Goal: Task Accomplishment & Management: Manage account settings

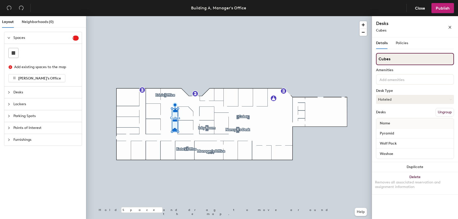
drag, startPoint x: 391, startPoint y: 58, endPoint x: 373, endPoint y: 58, distance: 18.5
click at [373, 58] on div "Details Policies Cubes Amenities Desk Type Hoteled Desks Ungroup Name Pyramid W…" at bounding box center [415, 129] width 86 height 184
click at [370, 59] on div "Layout Neighborhoods (0) Spaces 1 Add existing spaces to the map [PERSON_NAME]'…" at bounding box center [229, 118] width 458 height 205
type input "Cubes"
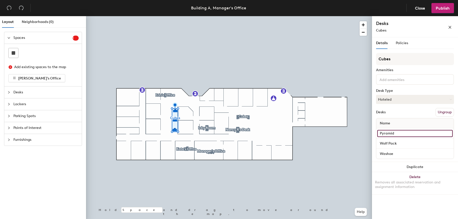
click at [399, 134] on input "Pyramid" at bounding box center [414, 133] width 75 height 7
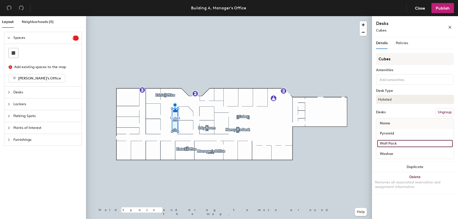
click at [402, 144] on input "Wolf Pack" at bounding box center [414, 143] width 75 height 7
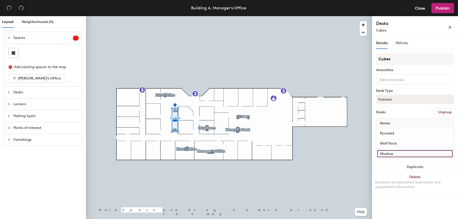
click at [400, 154] on input "Washoe" at bounding box center [414, 153] width 75 height 7
click at [443, 112] on button "Ungroup" at bounding box center [444, 112] width 18 height 9
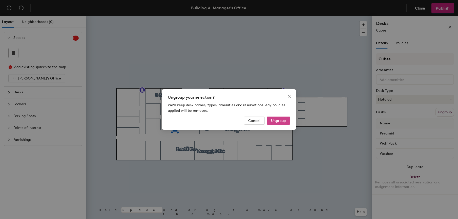
click at [273, 121] on span "Ungroup" at bounding box center [278, 121] width 15 height 4
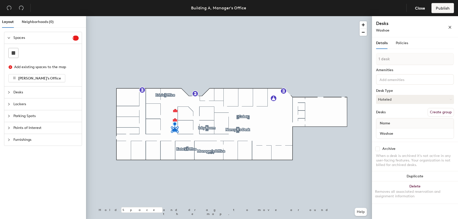
click at [438, 111] on button "Create group" at bounding box center [440, 112] width 26 height 9
click at [343, 59] on div "Layout Neighborhoods (0) Spaces 1 Add existing spaces to the map Kate's Office …" at bounding box center [229, 118] width 458 height 205
type input "Washoe"
drag, startPoint x: 439, startPoint y: 113, endPoint x: 415, endPoint y: 93, distance: 31.6
click at [438, 113] on button "Create group" at bounding box center [440, 112] width 26 height 9
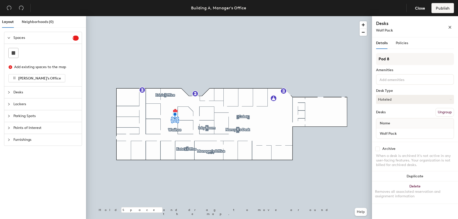
click at [351, 58] on div "Layout Neighborhoods (0) Spaces 1 Add existing spaces to the map Kate's Office …" at bounding box center [229, 118] width 458 height 205
type input "Wolf Pack"
click at [440, 111] on button "Create group" at bounding box center [440, 112] width 26 height 9
click at [361, 59] on div "Layout Neighborhoods (0) Spaces 1 Add existing spaces to the map [PERSON_NAME]'…" at bounding box center [229, 118] width 458 height 205
type input "Pyramid"
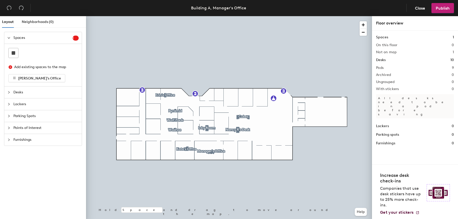
click at [243, 16] on div at bounding box center [229, 16] width 286 height 0
click at [286, 16] on div at bounding box center [229, 16] width 286 height 0
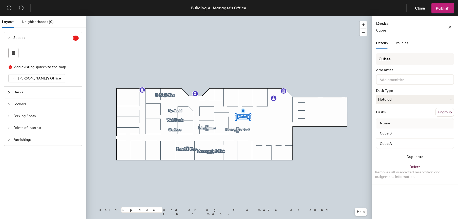
click at [442, 111] on button "Ungroup" at bounding box center [444, 112] width 18 height 9
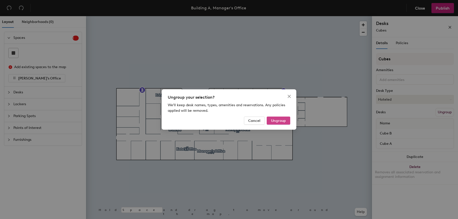
click at [281, 121] on span "Ungroup" at bounding box center [278, 121] width 15 height 4
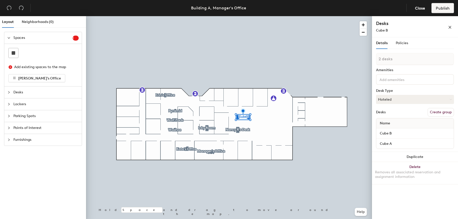
type input "1 desk"
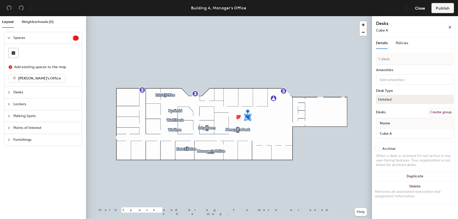
click at [168, 16] on div at bounding box center [229, 16] width 286 height 0
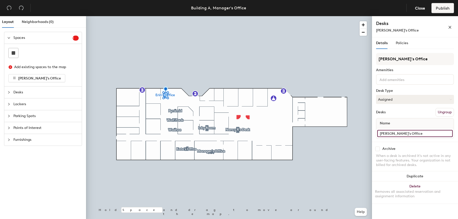
click at [363, 138] on div "Layout Neighborhoods (0) Spaces 1 Add existing spaces to the map Kate's Office …" at bounding box center [229, 118] width 458 height 205
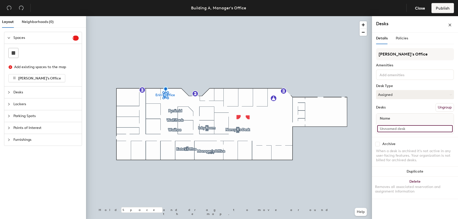
click at [388, 130] on input at bounding box center [414, 128] width 75 height 7
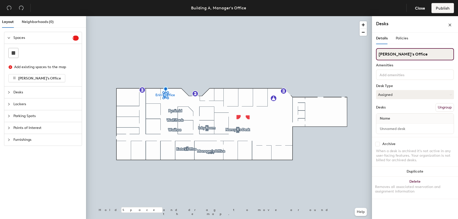
click at [367, 54] on div "Layout Neighborhoods (0) Spaces 1 Add existing spaces to the map Kate's Office …" at bounding box center [229, 118] width 458 height 205
click at [178, 16] on div at bounding box center [229, 16] width 286 height 0
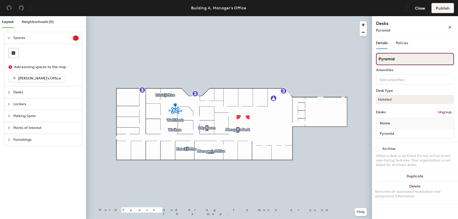
click at [398, 60] on input "Pyramid" at bounding box center [415, 59] width 78 height 12
type input "Pyramid Room"
click at [417, 59] on input "Wolf Pack" at bounding box center [415, 59] width 78 height 12
type input "Wolf Pack Cube"
drag, startPoint x: 415, startPoint y: 60, endPoint x: 395, endPoint y: 60, distance: 20.0
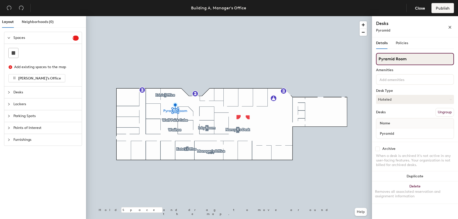
click at [395, 60] on input "Pyramid Room" at bounding box center [415, 59] width 78 height 12
type input "Pyramid Cube"
click at [397, 60] on input "Washoe" at bounding box center [415, 59] width 78 height 12
type input "Washoe CUbe"
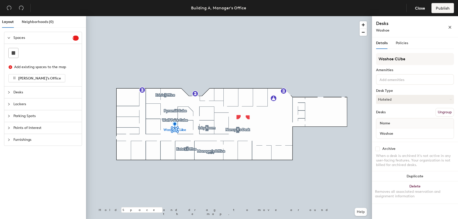
click at [182, 16] on div at bounding box center [229, 16] width 286 height 0
click at [400, 59] on input "Washoe CUbe" at bounding box center [415, 59] width 78 height 12
type input "Washoe Cube"
click at [163, 16] on div at bounding box center [229, 16] width 286 height 0
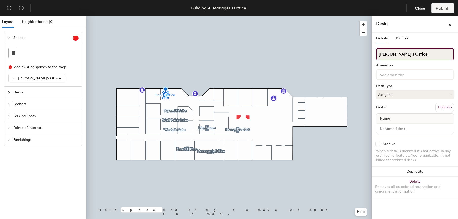
click at [353, 58] on div "Layout Neighborhoods (0) Spaces 1 Add existing spaces to the map Kate's Office …" at bounding box center [229, 118] width 458 height 205
type input "Sierra Room"
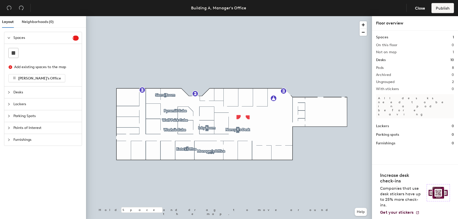
click at [1, 217] on div "Spaces 1 Add existing spaces to the map Kate's Office Desks Lockers Parking Spo…" at bounding box center [43, 127] width 86 height 190
click at [27, 197] on div "Spaces 1 Add existing spaces to the map Kate's Office Desks Lockers Parking Spo…" at bounding box center [43, 127] width 86 height 190
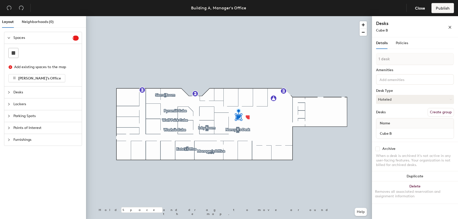
click at [390, 28] on div "Cube B" at bounding box center [404, 30] width 56 height 5
click at [387, 30] on span "Cube B" at bounding box center [382, 30] width 12 height 4
click at [394, 132] on input "Cube B" at bounding box center [414, 133] width 75 height 7
type input "[GEOGRAPHIC_DATA]"
click at [395, 31] on div "[GEOGRAPHIC_DATA]" at bounding box center [404, 30] width 56 height 5
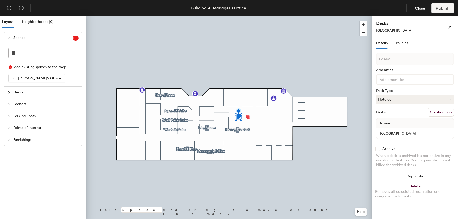
click at [395, 78] on input at bounding box center [401, 79] width 46 height 6
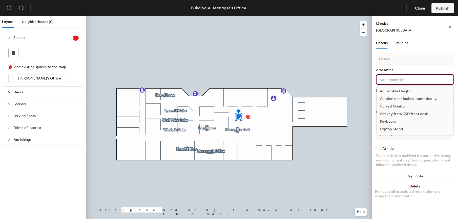
click at [403, 28] on div "[GEOGRAPHIC_DATA]" at bounding box center [404, 30] width 56 height 5
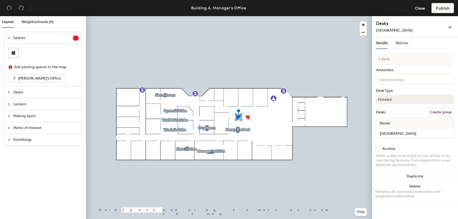
click at [61, 23] on div "Layout Neighborhoods (0)" at bounding box center [44, 22] width 84 height 12
click at [403, 133] on input "[GEOGRAPHIC_DATA]" at bounding box center [414, 133] width 75 height 7
click at [439, 115] on button "Create group" at bounding box center [440, 112] width 26 height 9
click at [367, 59] on div "Layout Neighborhoods (0) Spaces 1 Add existing spaces to the map Kate's Office …" at bounding box center [229, 118] width 458 height 205
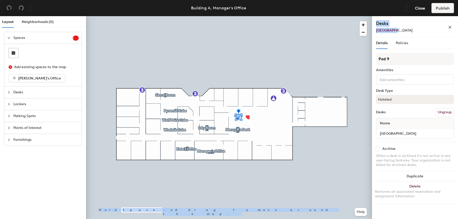
drag, startPoint x: 397, startPoint y: 31, endPoint x: 369, endPoint y: 31, distance: 28.6
click at [369, 31] on div "Layout Neighborhoods (0) Spaces 1 Add existing spaces to the map Kate's Office …" at bounding box center [229, 118] width 458 height 205
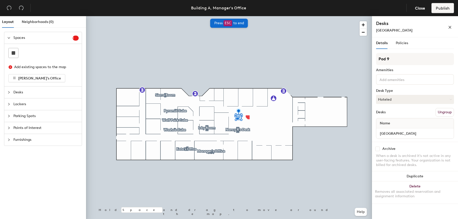
click at [397, 80] on input at bounding box center [401, 79] width 46 height 6
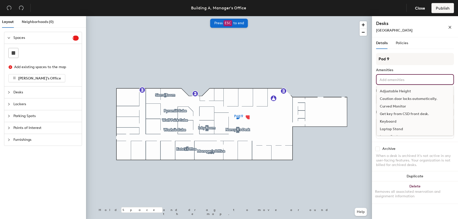
paste input "or tahoe back there and sierra and playa up here"
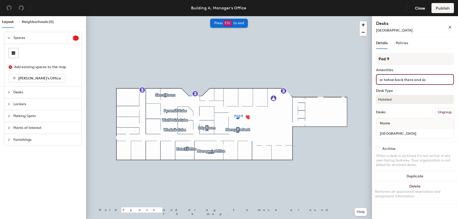
scroll to position [0, 40]
type input "or tahoe back there and sierra and playa up here"
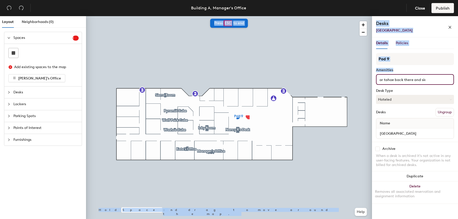
click at [332, 79] on div "Layout Neighborhoods (0) Spaces 1 Add existing spaces to the map Kate's Office …" at bounding box center [229, 118] width 458 height 205
click at [433, 83] on div "or tahoe back there and sierra and playa up here" at bounding box center [415, 79] width 78 height 11
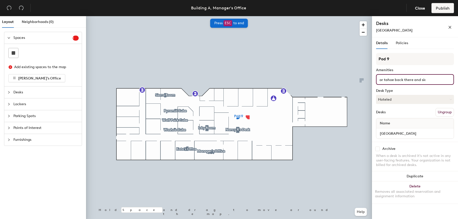
drag, startPoint x: 426, startPoint y: 80, endPoint x: 374, endPoint y: 82, distance: 51.9
click at [374, 82] on div "Details Policies Pod 9 Amenities or tahoe back there and sierra and playa up he…" at bounding box center [415, 129] width 86 height 184
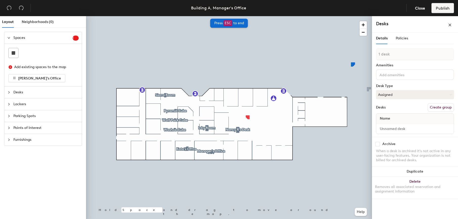
click at [434, 107] on button "Create group" at bounding box center [440, 107] width 26 height 9
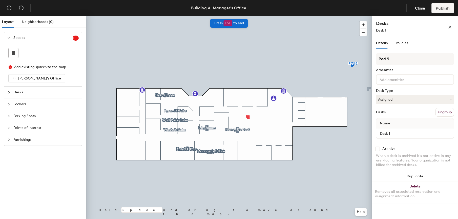
drag, startPoint x: 391, startPoint y: 59, endPoint x: 375, endPoint y: 58, distance: 15.9
click at [375, 58] on div "Details Policies Pod 9 Amenities Desk Type Assigned Desks Ungroup Name Desk 1 A…" at bounding box center [415, 129] width 86 height 184
click at [392, 58] on input "Pod 9" at bounding box center [415, 59] width 78 height 12
click at [390, 58] on input "Pod 9" at bounding box center [415, 59] width 78 height 12
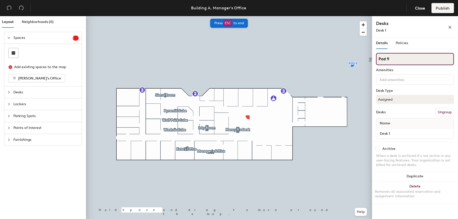
click at [389, 57] on input "Pod 9" at bounding box center [415, 59] width 78 height 12
click at [392, 58] on input "Pod 9" at bounding box center [415, 59] width 78 height 12
drag, startPoint x: 392, startPoint y: 58, endPoint x: 376, endPoint y: 59, distance: 15.9
click at [376, 59] on input "Pod 9" at bounding box center [415, 59] width 78 height 12
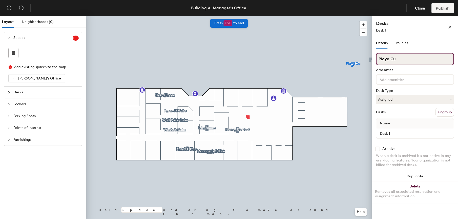
type input "Playa Cu"
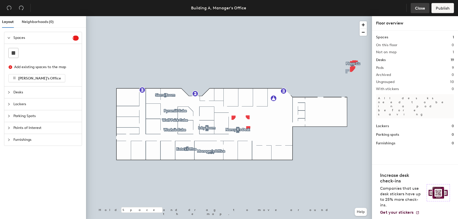
click at [420, 7] on span "Close" at bounding box center [420, 8] width 10 height 5
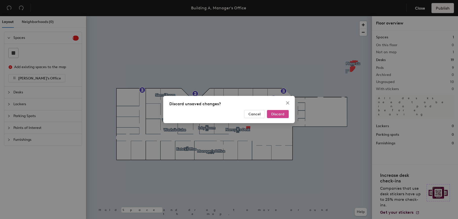
click at [276, 115] on span "Discard" at bounding box center [277, 114] width 13 height 4
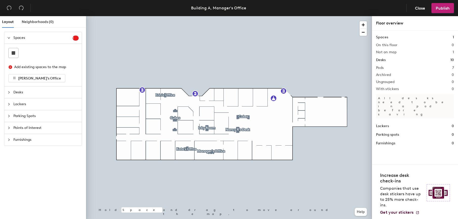
click at [243, 16] on div at bounding box center [229, 16] width 286 height 0
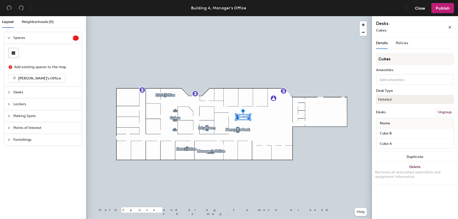
click at [443, 111] on button "Ungroup" at bounding box center [444, 112] width 18 height 9
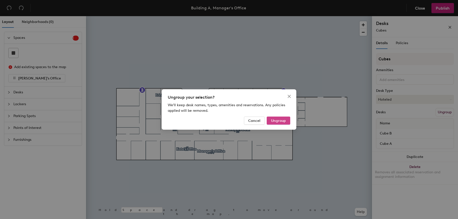
click at [278, 120] on span "Ungroup" at bounding box center [278, 121] width 15 height 4
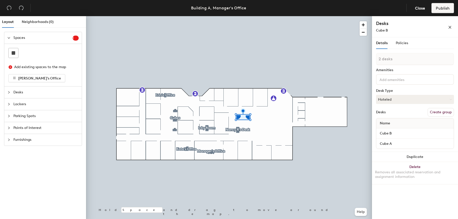
type input "1 desk"
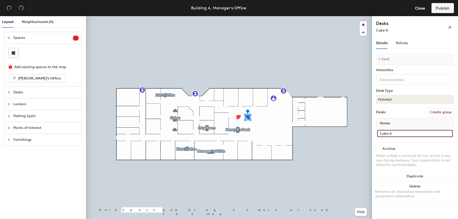
drag, startPoint x: 396, startPoint y: 133, endPoint x: 372, endPoint y: 135, distance: 23.6
click at [373, 134] on div "Details Policies 1 desk Amenities Desk Type Hoteled Desks Create group Name Cub…" at bounding box center [415, 129] width 86 height 184
type input "[GEOGRAPHIC_DATA]"
click at [396, 132] on input "Cube B" at bounding box center [414, 133] width 75 height 7
drag, startPoint x: 396, startPoint y: 133, endPoint x: 376, endPoint y: 134, distance: 20.0
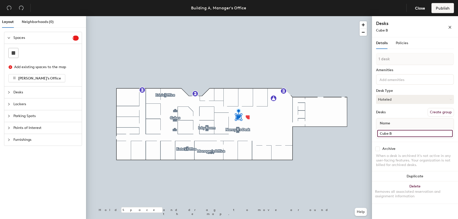
click at [376, 134] on div "Name Cube B" at bounding box center [415, 128] width 78 height 21
type input "Tahoe Cube"
click at [438, 110] on button "Create group" at bounding box center [440, 112] width 26 height 9
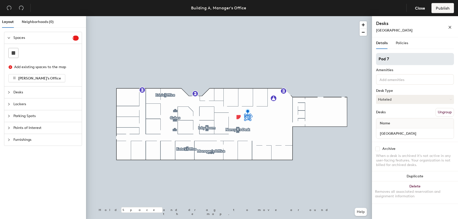
click at [364, 58] on div "Layout Neighborhoods (0) Spaces 1 Add existing spaces to the map Kate's Office …" at bounding box center [229, 118] width 458 height 205
type input "Playa Cube"
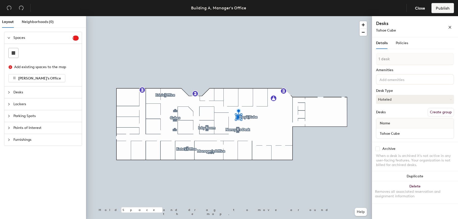
click at [433, 112] on button "Create group" at bounding box center [440, 112] width 26 height 9
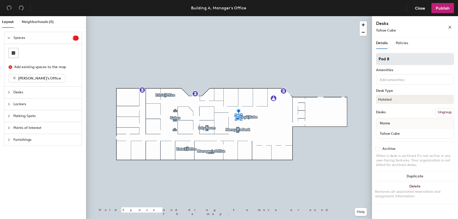
drag, startPoint x: 393, startPoint y: 59, endPoint x: 376, endPoint y: 59, distance: 17.2
click at [376, 59] on input "Pod 8" at bounding box center [415, 59] width 78 height 12
type input "Tahoe Cube"
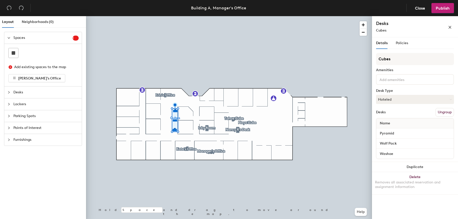
click at [445, 114] on button "Ungroup" at bounding box center [444, 112] width 18 height 9
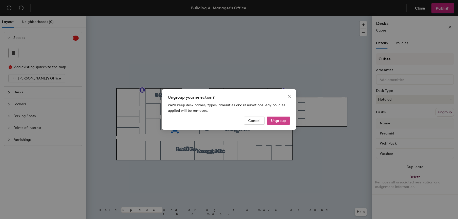
click at [278, 120] on span "Ungroup" at bounding box center [278, 121] width 15 height 4
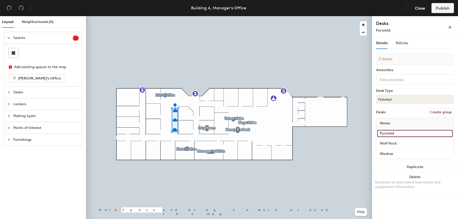
click at [389, 134] on input "Pyramid" at bounding box center [414, 133] width 75 height 7
click at [442, 112] on button "Create group" at bounding box center [440, 112] width 26 height 9
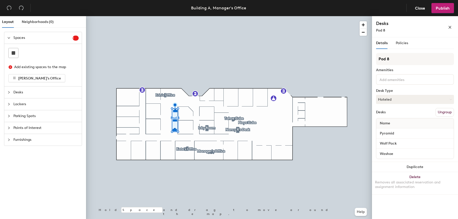
drag, startPoint x: 394, startPoint y: 60, endPoint x: 374, endPoint y: 61, distance: 20.0
click at [374, 61] on div "Details Policies Pod 8 Amenities Desk Type Hoteled Desks Ungroup Name Pyramid W…" at bounding box center [415, 129] width 86 height 184
type input "Pyramid Cube"
click at [369, 59] on div "Layout Neighborhoods (0) Spaces 1 Add existing spaces to the map Kate's Office …" at bounding box center [229, 118] width 458 height 205
click at [442, 112] on button "Ungroup" at bounding box center [444, 112] width 18 height 9
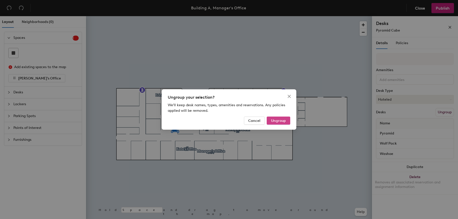
click at [276, 120] on span "Ungroup" at bounding box center [278, 121] width 15 height 4
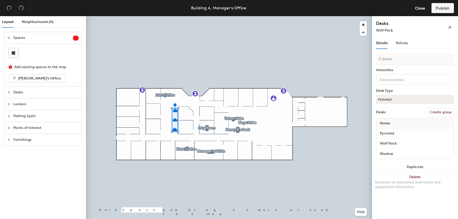
type input "1 desk"
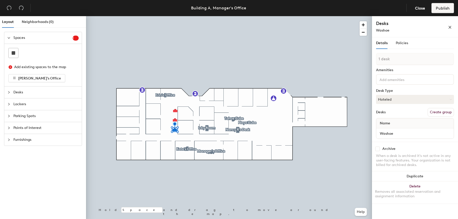
click at [435, 111] on button "Create group" at bounding box center [440, 112] width 26 height 9
click at [365, 58] on div "Layout Neighborhoods (0) Spaces 1 Add existing spaces to the map Kate's Office …" at bounding box center [229, 118] width 458 height 205
type input "Washoe Cube"
click at [441, 112] on button "Create group" at bounding box center [440, 112] width 26 height 9
click at [365, 56] on div "Layout Neighborhoods (0) Spaces 1 Add existing spaces to the map Kate's Office …" at bounding box center [229, 118] width 458 height 205
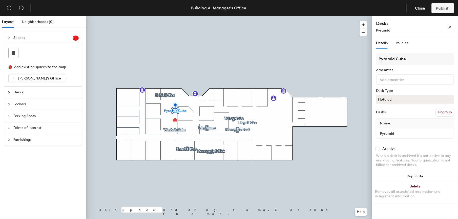
type input "Pyramid Cube"
click at [434, 110] on button "Create group" at bounding box center [440, 112] width 26 height 9
click at [371, 59] on div "Layout Neighborhoods (0) Spaces 1 Add existing spaces to the map Kate's Office …" at bounding box center [229, 118] width 458 height 205
type input "Wolf Pack Cube"
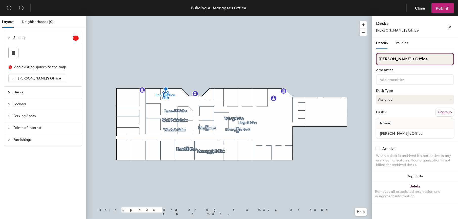
drag, startPoint x: 398, startPoint y: 57, endPoint x: 373, endPoint y: 56, distance: 24.8
click at [373, 56] on div "Details Policies Erin's Office Amenities Desk Type Assigned Desks Ungroup Name …" at bounding box center [415, 129] width 86 height 184
type input "Sierra Cube"
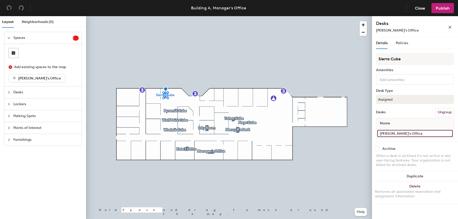
click at [400, 135] on input "Erin's Office" at bounding box center [414, 133] width 75 height 7
drag, startPoint x: 401, startPoint y: 134, endPoint x: 391, endPoint y: 133, distance: 10.7
click at [391, 133] on input "Sierra Cube" at bounding box center [414, 133] width 75 height 7
click at [404, 133] on input "Sierra Cube" at bounding box center [414, 133] width 75 height 7
click at [400, 133] on input "Sierra Cube" at bounding box center [414, 133] width 75 height 7
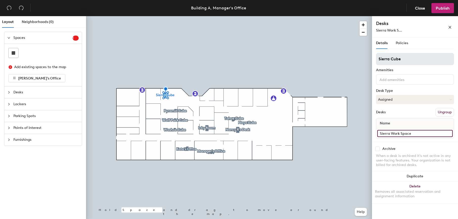
type input "Sierra Work Space"
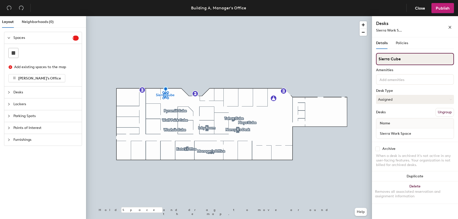
click at [402, 60] on input "Sierra Cube" at bounding box center [415, 59] width 78 height 12
drag, startPoint x: 402, startPoint y: 58, endPoint x: 391, endPoint y: 59, distance: 11.7
click at [391, 59] on input "Sierra Cube" at bounding box center [415, 59] width 78 height 12
type input "Sierra Work Space"
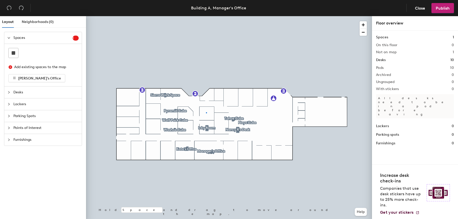
click at [206, 16] on div at bounding box center [229, 16] width 286 height 0
click at [441, 7] on span "Publish" at bounding box center [442, 8] width 14 height 5
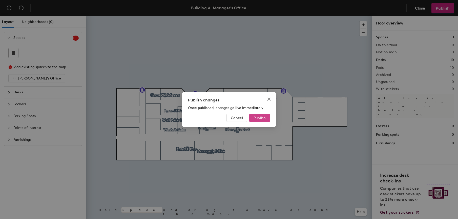
click at [259, 118] on span "Publish" at bounding box center [259, 118] width 12 height 4
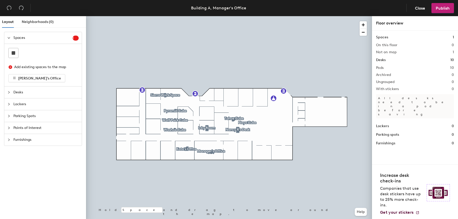
click at [165, 16] on div at bounding box center [229, 16] width 286 height 0
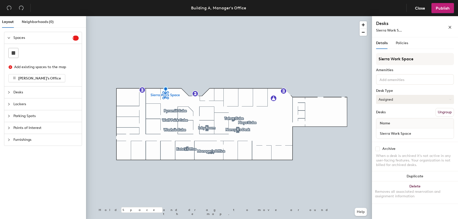
click at [388, 100] on button "Assigned" at bounding box center [415, 99] width 78 height 9
click at [390, 130] on div "Hoteled" at bounding box center [401, 131] width 51 height 8
click at [439, 10] on span "Publish" at bounding box center [442, 8] width 14 height 5
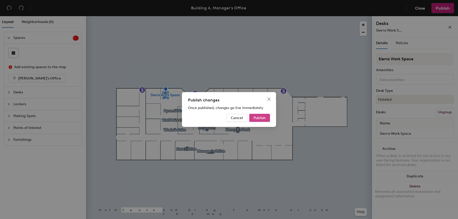
click at [259, 117] on span "Publish" at bounding box center [259, 118] width 12 height 4
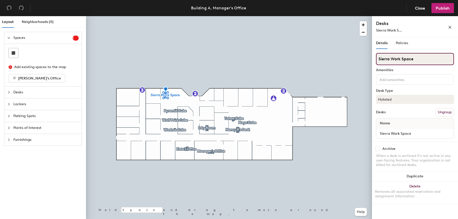
click at [432, 57] on input "Sierra Work Space" at bounding box center [415, 59] width 78 height 12
click at [409, 30] on div "Sierra Work S..." at bounding box center [404, 30] width 56 height 5
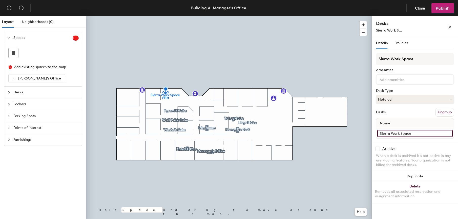
click at [417, 132] on input "Sierra Work Space" at bounding box center [414, 133] width 75 height 7
drag, startPoint x: 419, startPoint y: 135, endPoint x: 415, endPoint y: 132, distance: 4.7
click at [418, 135] on input "Sierra Work Space" at bounding box center [414, 133] width 75 height 7
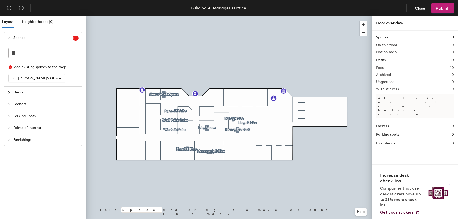
click at [163, 16] on div at bounding box center [229, 16] width 286 height 0
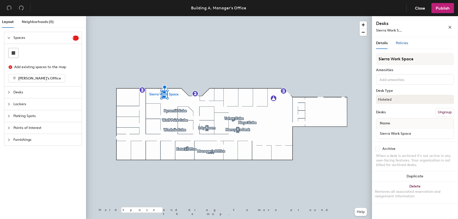
click at [398, 43] on span "Policies" at bounding box center [401, 43] width 12 height 4
click at [394, 30] on span "Sierra Work S..." at bounding box center [389, 30] width 26 height 4
click at [384, 31] on span "Sierra Work S..." at bounding box center [389, 30] width 26 height 4
click at [419, 59] on input "Sierra Work Space" at bounding box center [415, 59] width 78 height 12
click at [171, 16] on div at bounding box center [229, 16] width 286 height 0
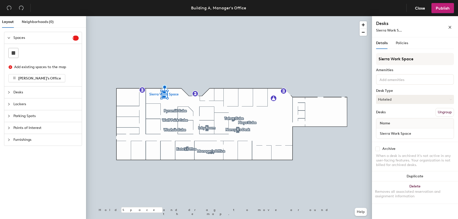
click at [394, 80] on input at bounding box center [401, 79] width 46 height 6
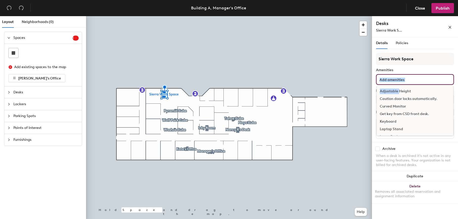
drag, startPoint x: 398, startPoint y: 91, endPoint x: 423, endPoint y: 79, distance: 27.4
click at [423, 79] on div "Adjustable Height Caution door locks automatically. Curved Monitor Get key from…" at bounding box center [415, 79] width 78 height 11
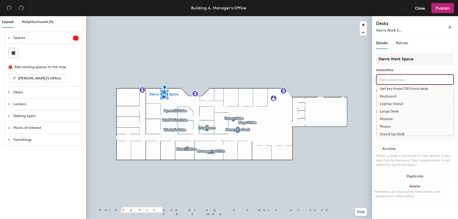
click at [393, 110] on div "Large Desk" at bounding box center [414, 112] width 76 height 8
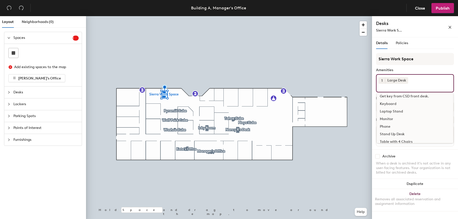
click at [348, 16] on div at bounding box center [229, 16] width 286 height 0
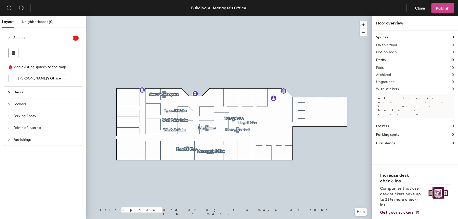
click at [442, 8] on span "Publish" at bounding box center [442, 8] width 14 height 5
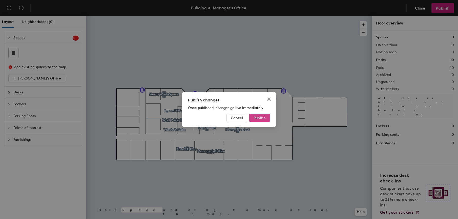
click at [260, 119] on span "Publish" at bounding box center [259, 118] width 12 height 4
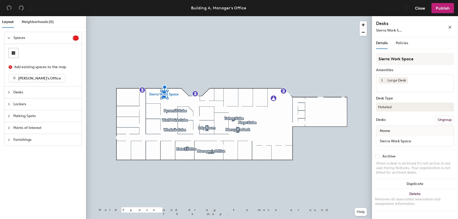
click at [447, 122] on button "Ungroup" at bounding box center [444, 120] width 18 height 9
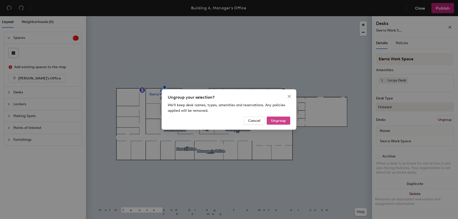
click at [285, 120] on span "Ungroup" at bounding box center [278, 121] width 15 height 4
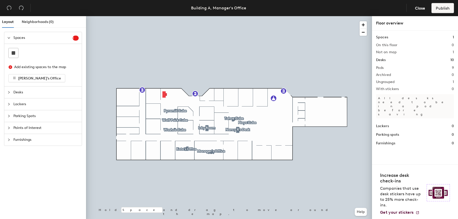
click at [164, 16] on div at bounding box center [229, 16] width 286 height 0
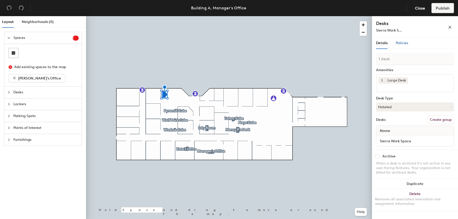
click at [403, 42] on span "Policies" at bounding box center [401, 43] width 12 height 4
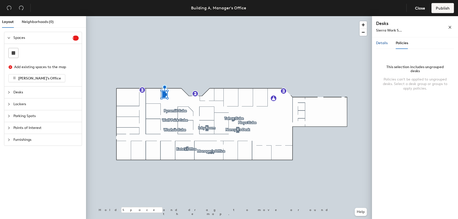
click at [379, 41] on span "Details" at bounding box center [382, 43] width 12 height 4
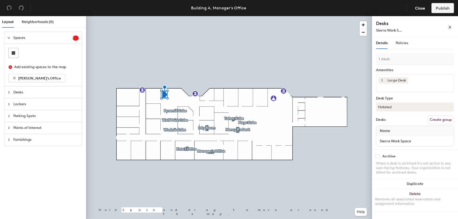
click at [443, 119] on button "Create group" at bounding box center [440, 120] width 26 height 9
click at [367, 58] on div "Layout Neighborhoods (0) Spaces 1 Add existing spaces to the map [PERSON_NAME]'…" at bounding box center [229, 118] width 458 height 205
type input "Sierra Works Space"
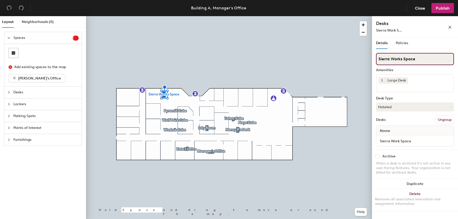
click at [401, 59] on input "Sierra Works Space" at bounding box center [415, 59] width 78 height 12
type input "Sierra Work Space"
click at [439, 11] on button "Publish" at bounding box center [442, 8] width 22 height 10
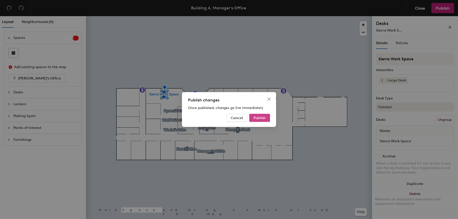
click at [260, 119] on span "Publish" at bounding box center [259, 118] width 12 height 4
